Goal: Task Accomplishment & Management: Complete application form

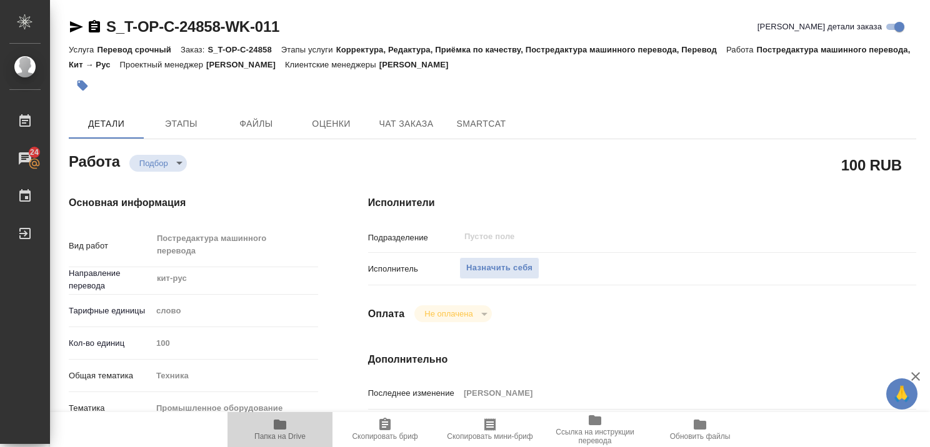
click at [276, 427] on icon "button" at bounding box center [280, 425] width 12 height 10
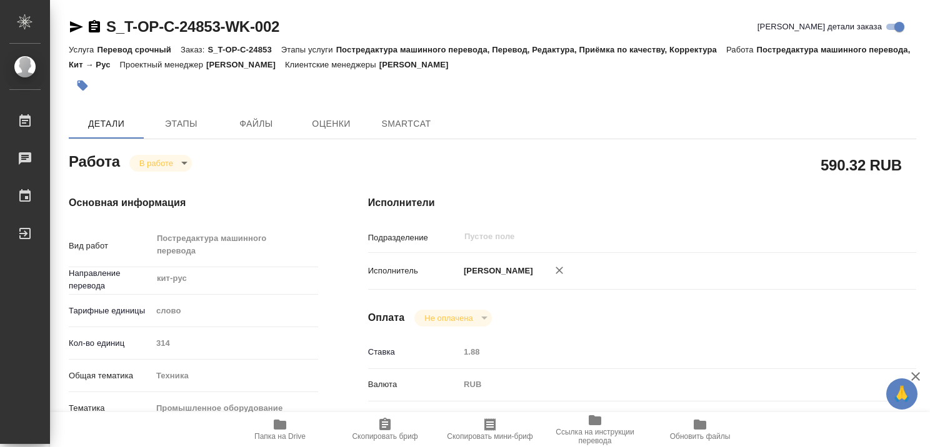
type textarea "x"
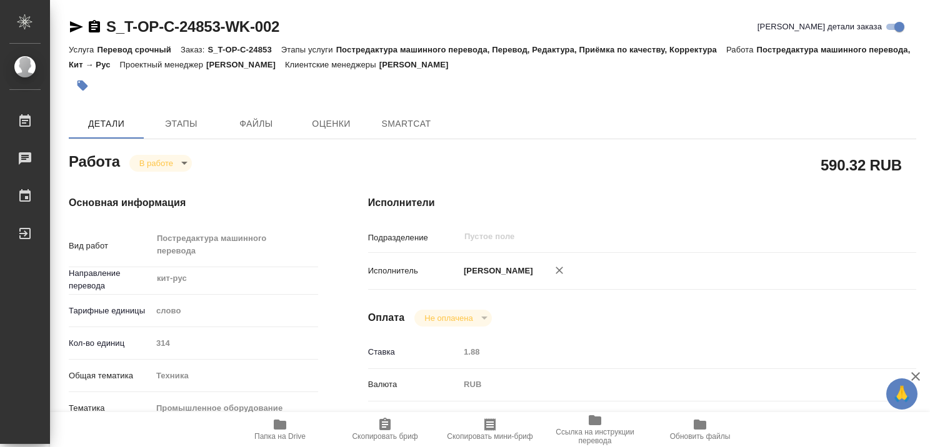
type textarea "x"
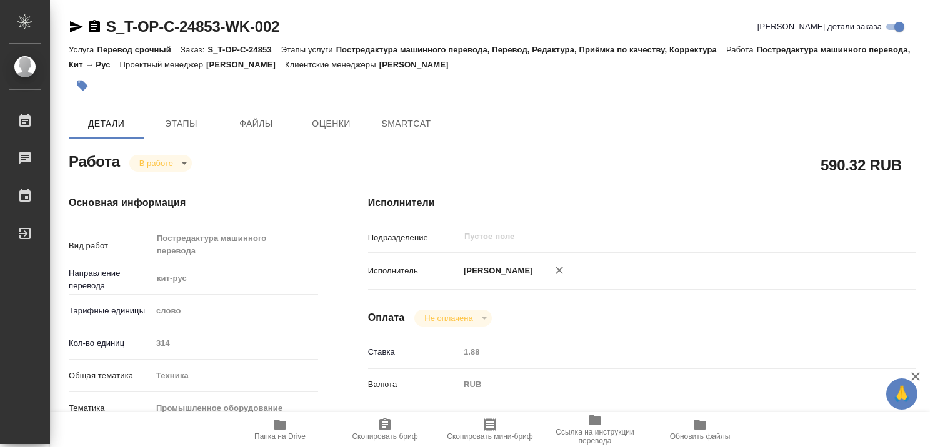
type textarea "x"
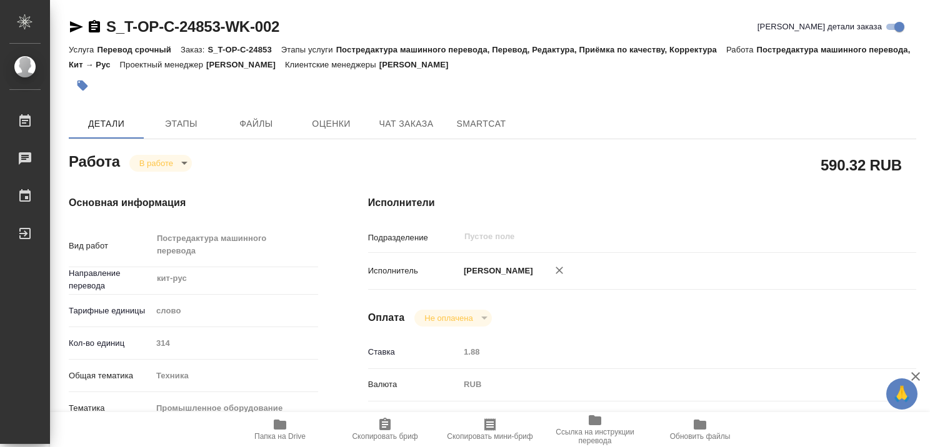
type textarea "x"
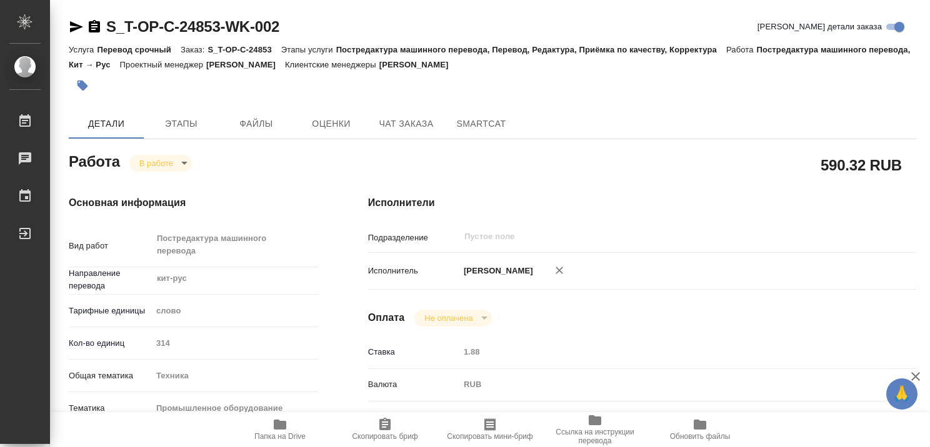
type textarea "x"
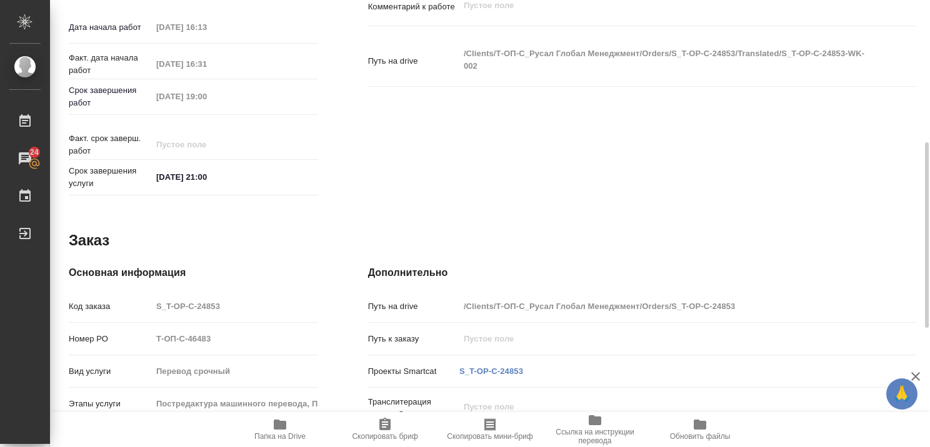
scroll to position [495, 0]
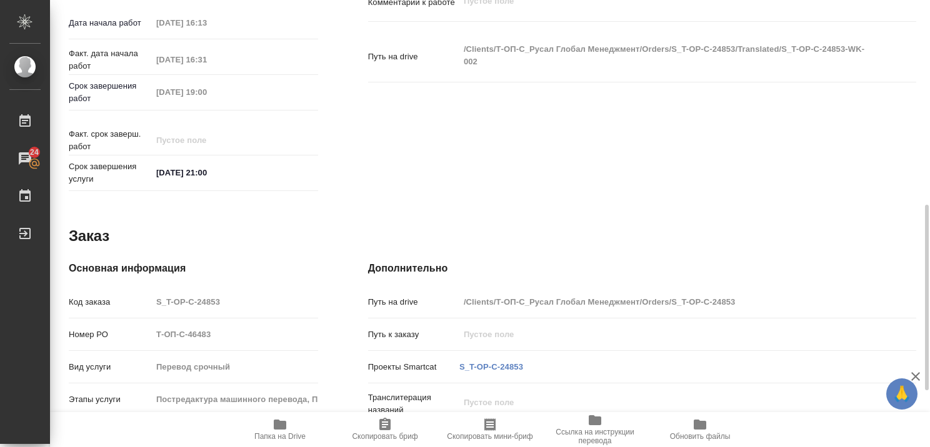
click at [282, 424] on icon "button" at bounding box center [280, 425] width 12 height 10
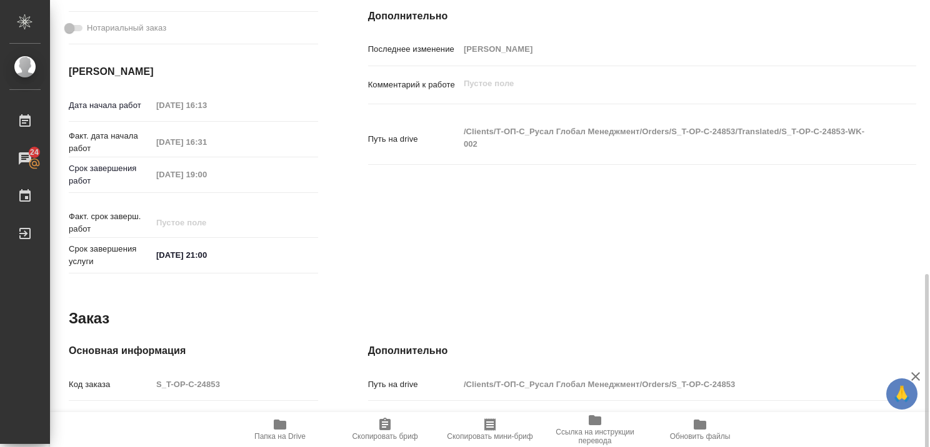
scroll to position [411, 0]
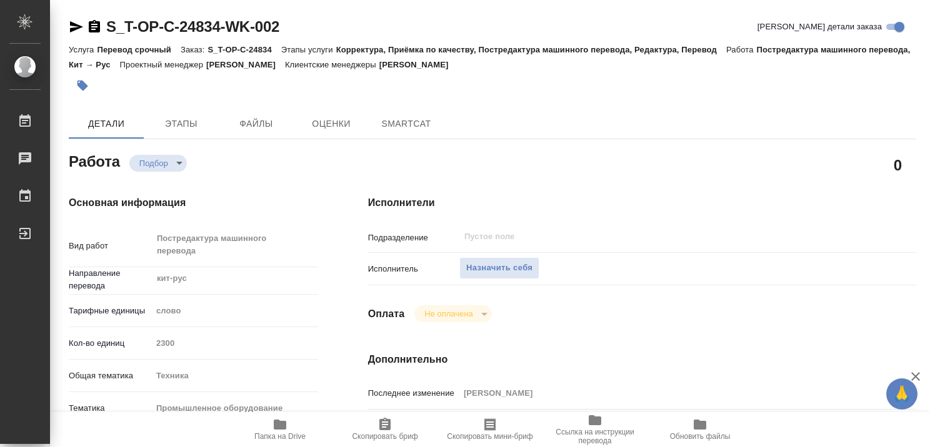
type textarea "x"
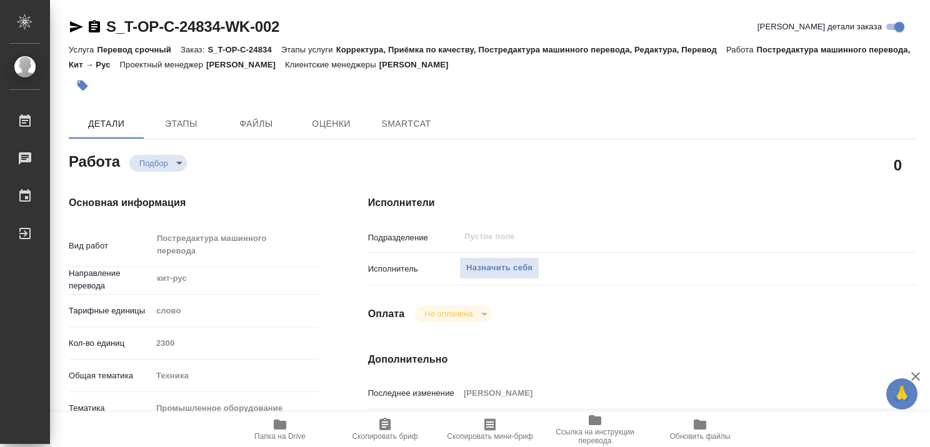
type textarea "x"
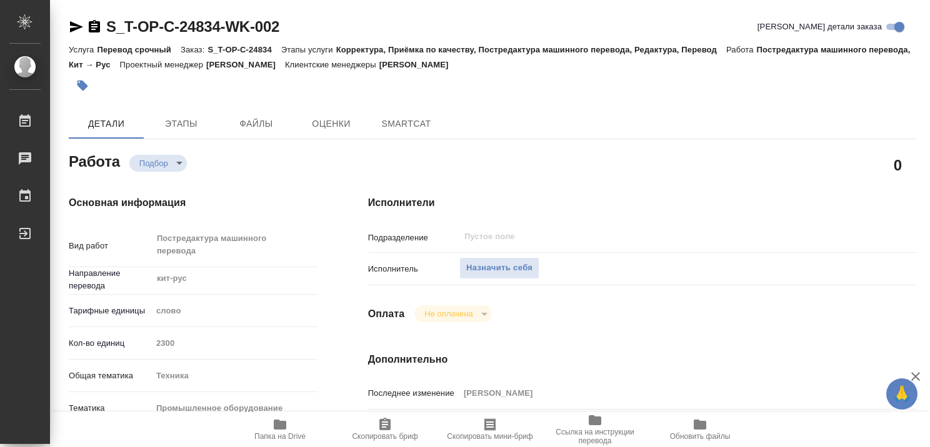
type textarea "x"
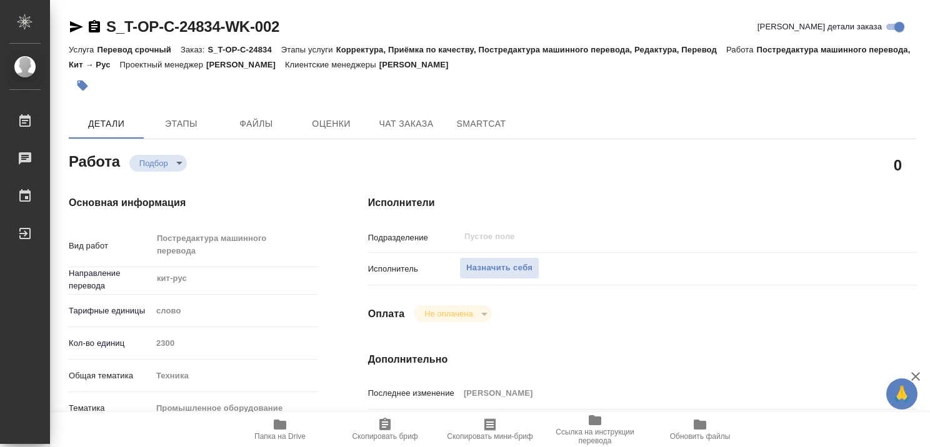
type textarea "x"
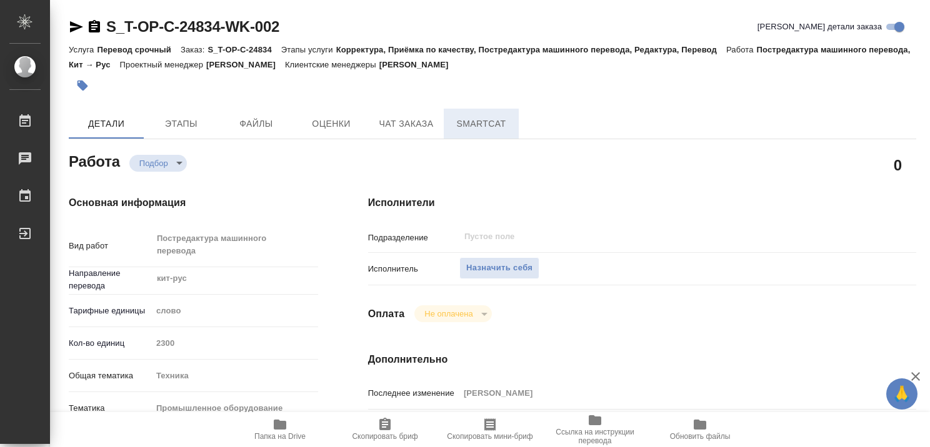
type textarea "x"
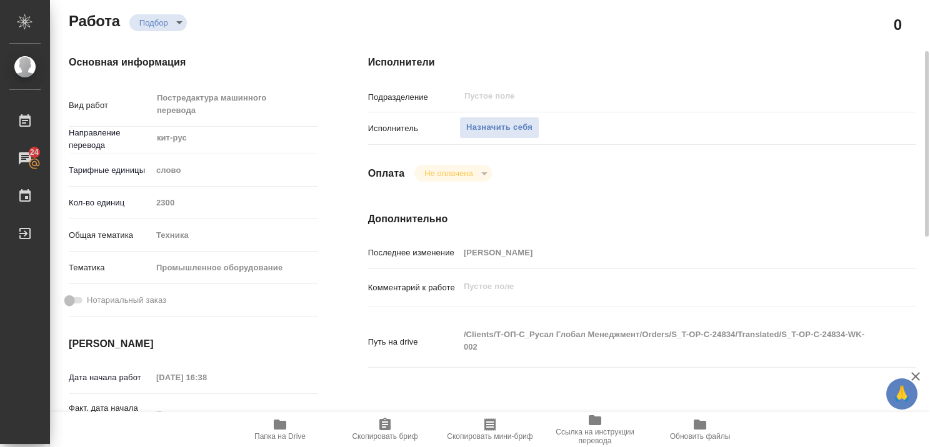
scroll to position [147, 0]
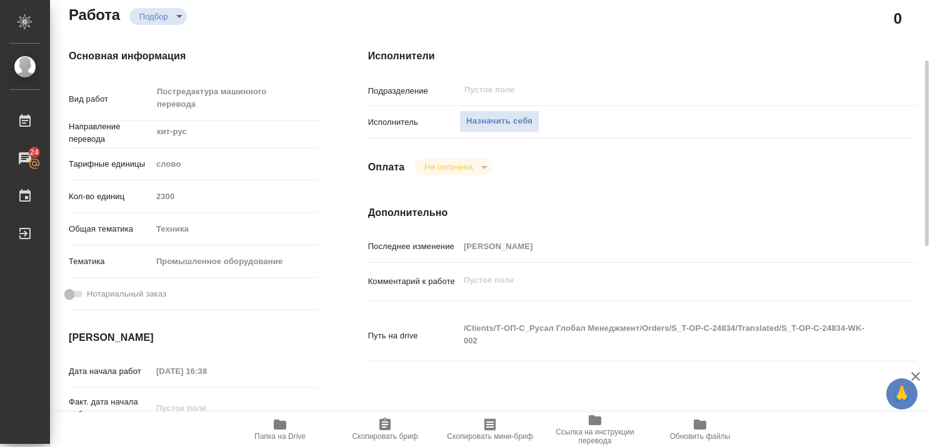
click at [266, 434] on span "Папка на Drive" at bounding box center [279, 436] width 51 height 9
click at [501, 122] on span "Назначить себя" at bounding box center [499, 121] width 66 height 14
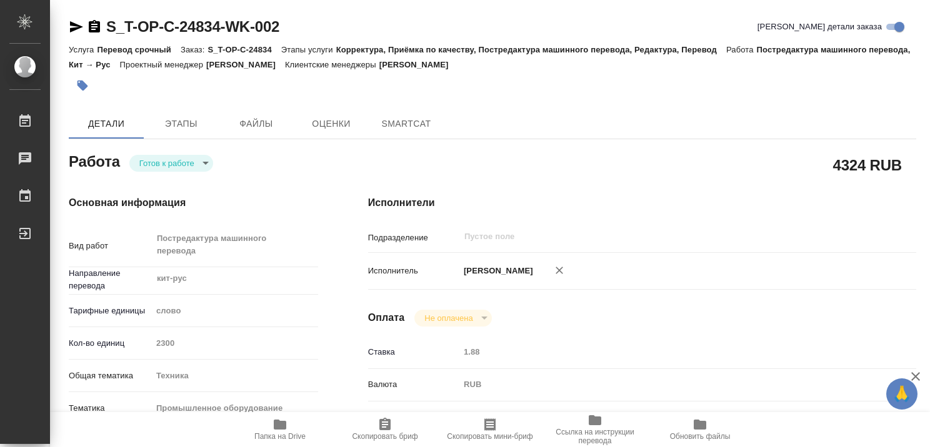
type textarea "x"
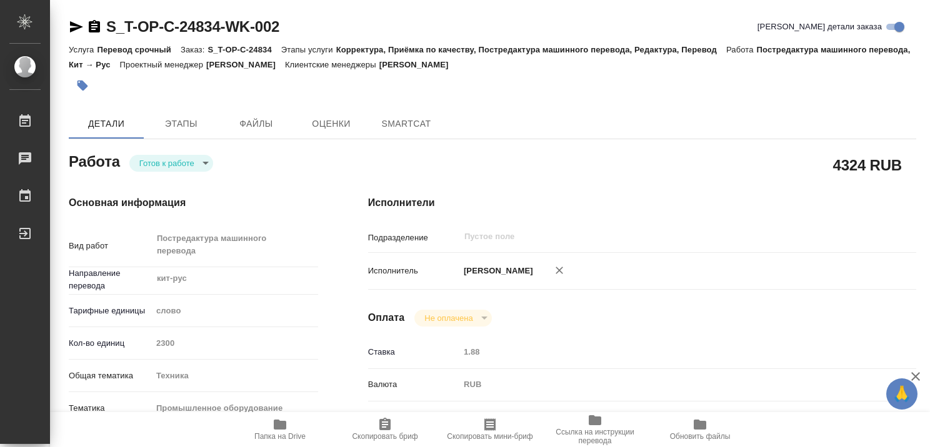
type textarea "x"
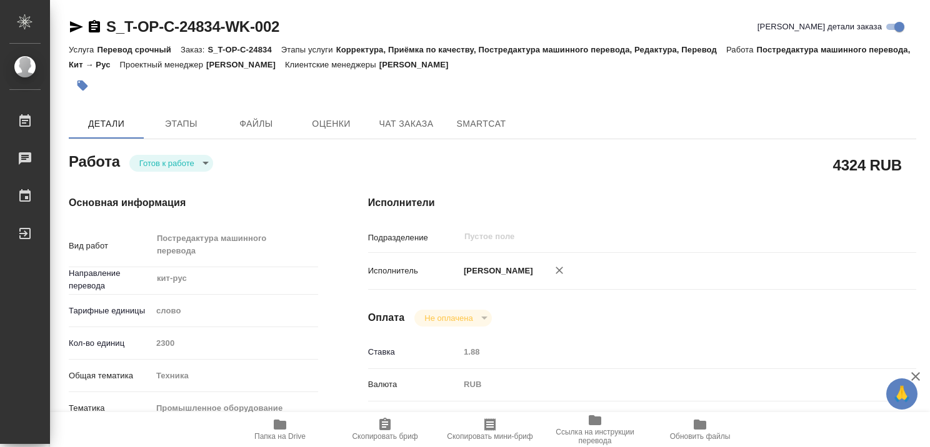
type textarea "x"
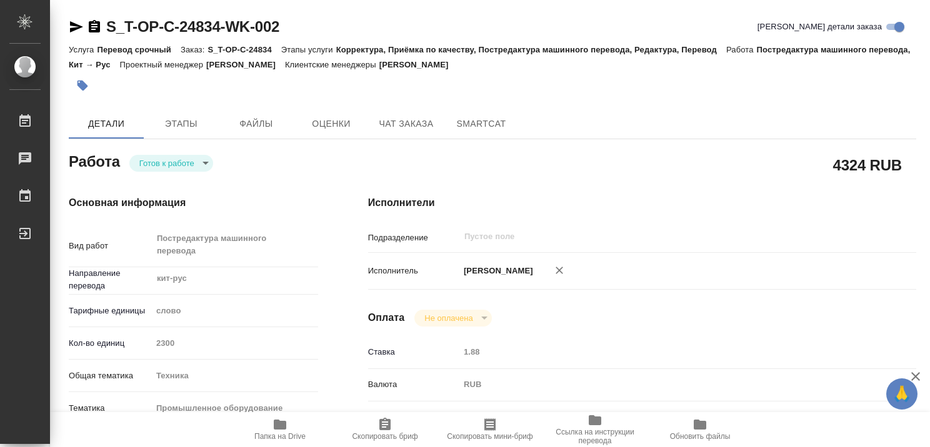
type textarea "x"
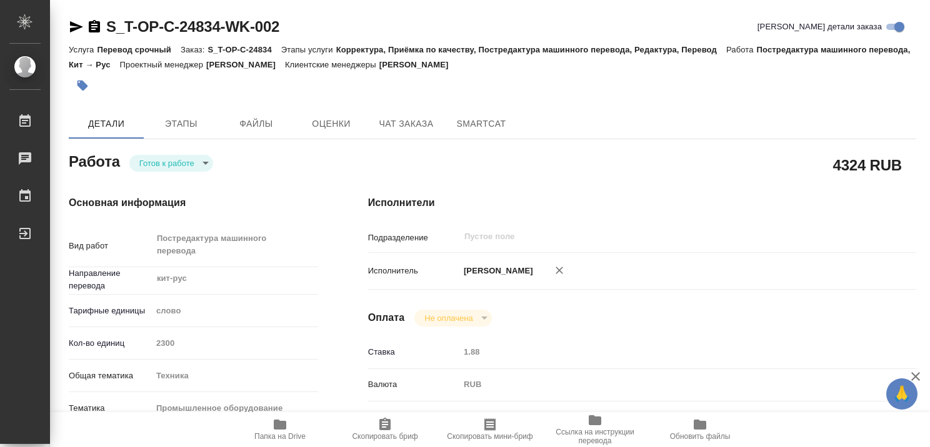
type textarea "x"
